Goal: Communication & Community: Connect with others

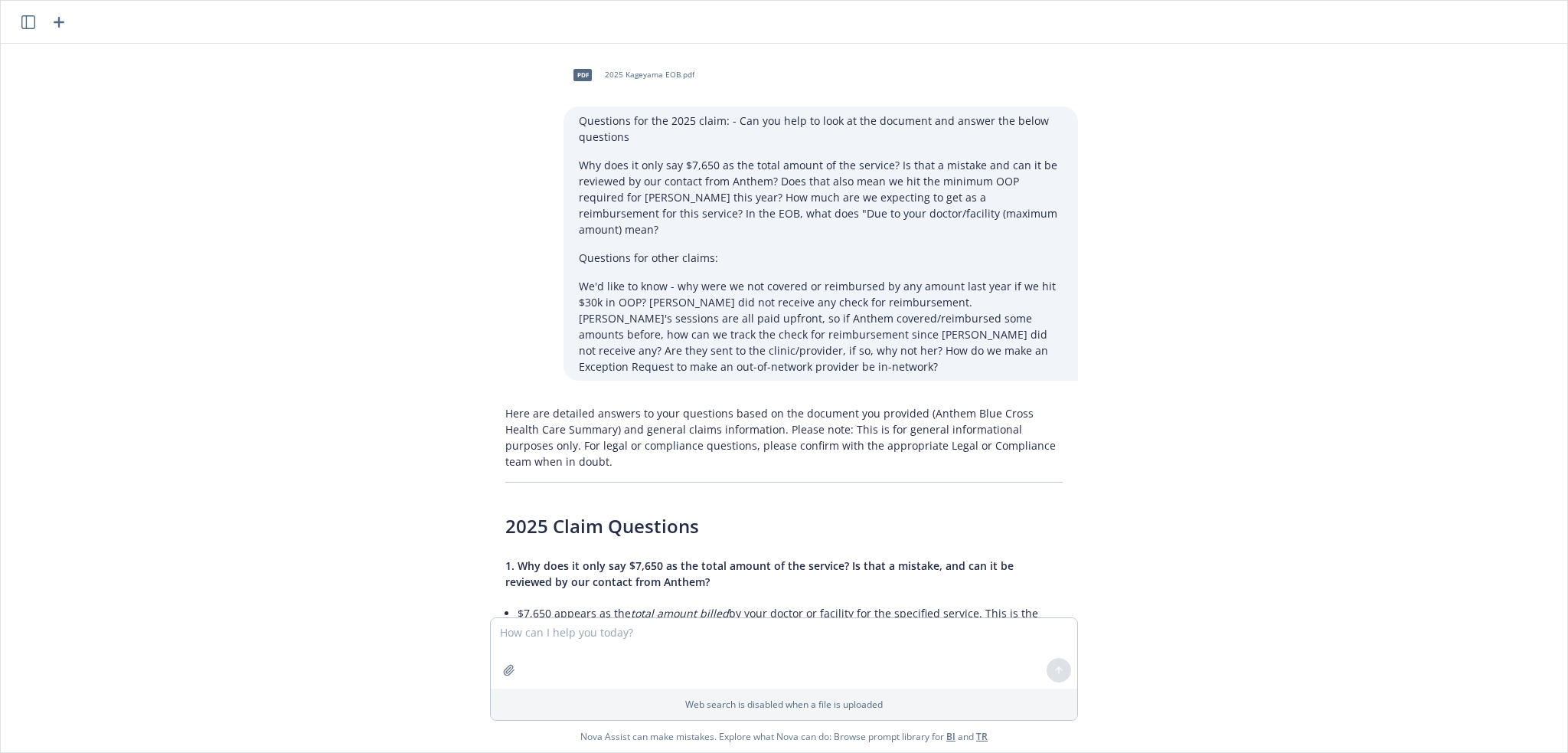
scroll to position [387, 0]
